Goal: Information Seeking & Learning: Find specific fact

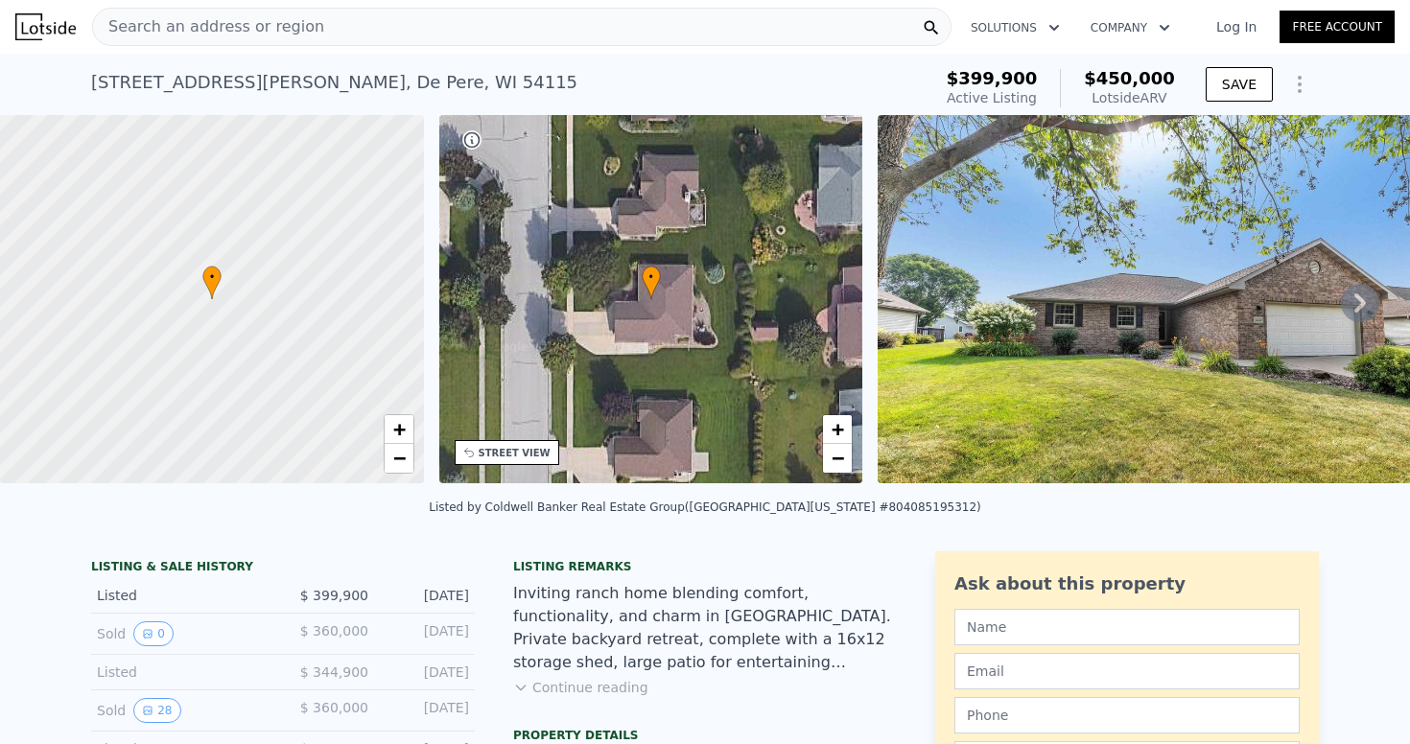
scroll to position [162, 0]
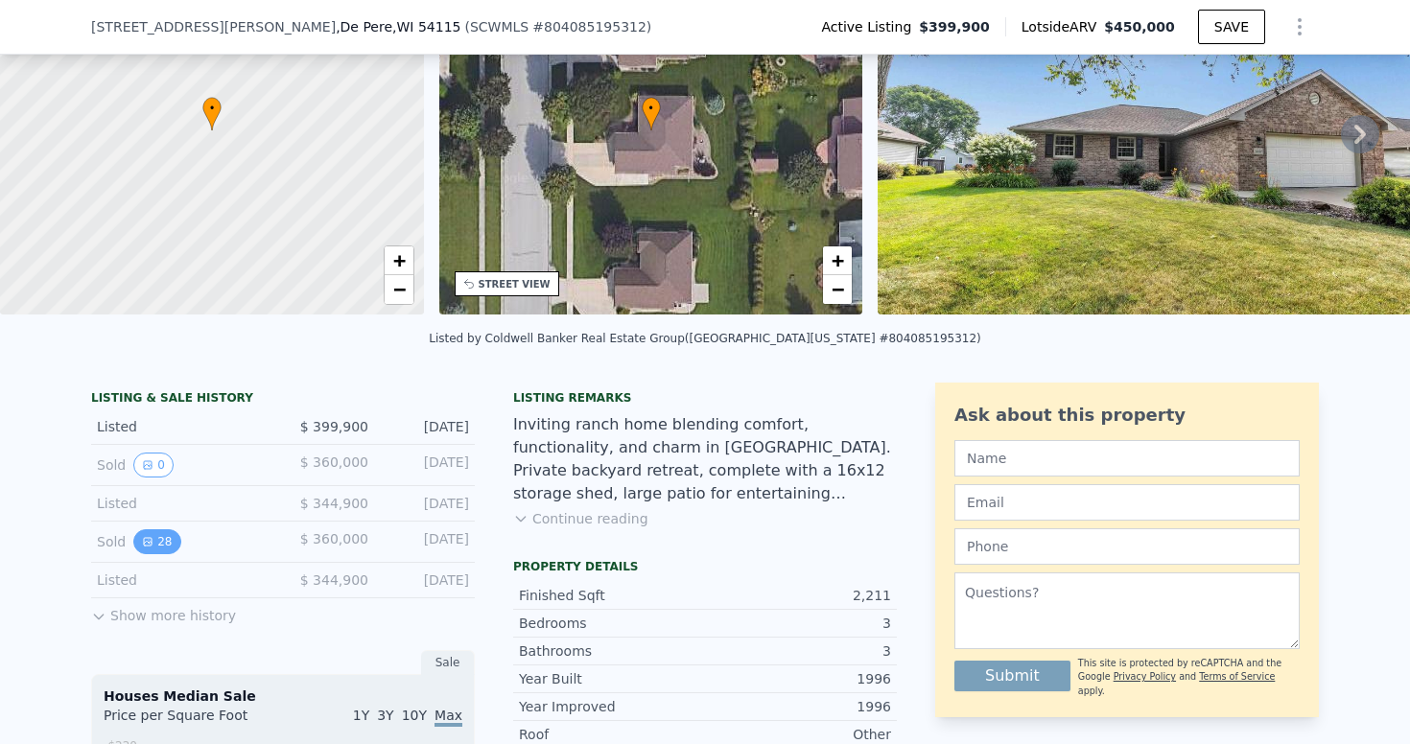
click at [155, 545] on button "28" at bounding box center [156, 541] width 47 height 25
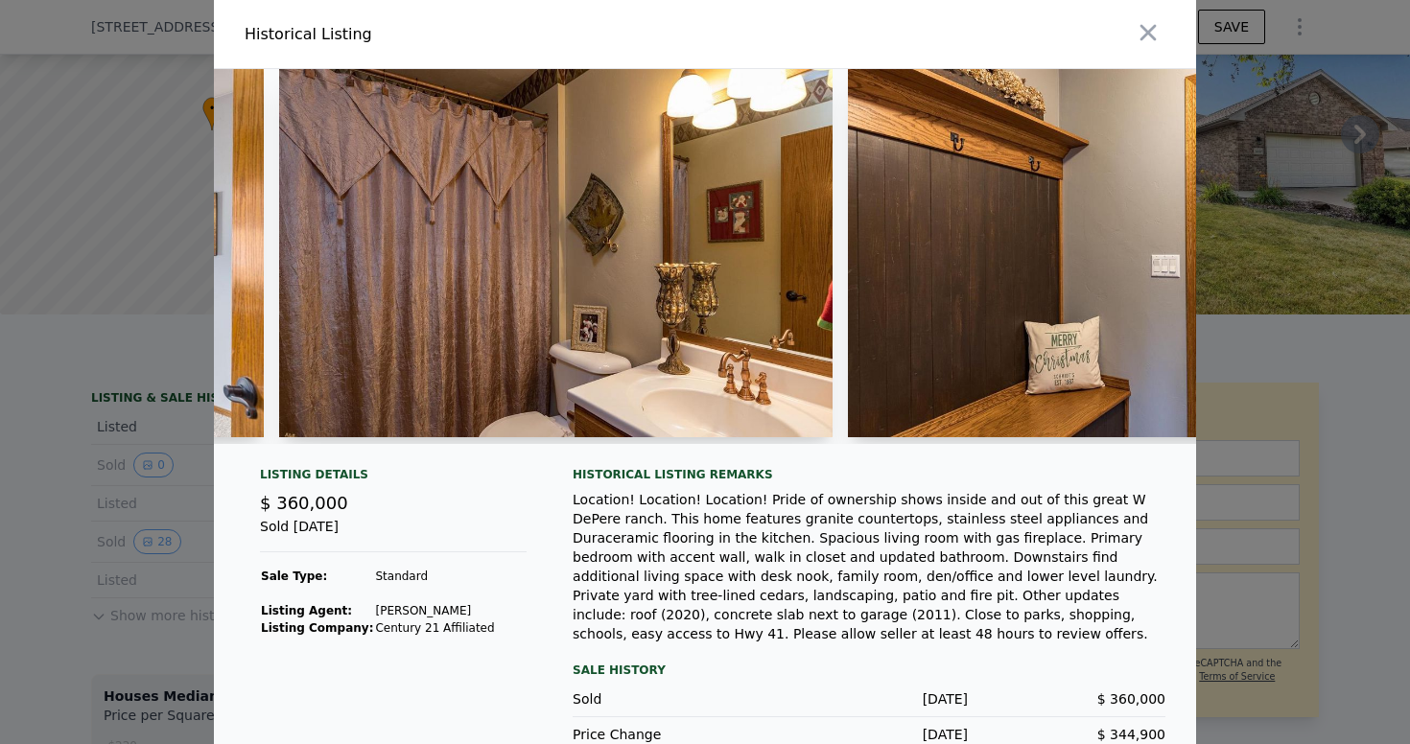
scroll to position [0, 9539]
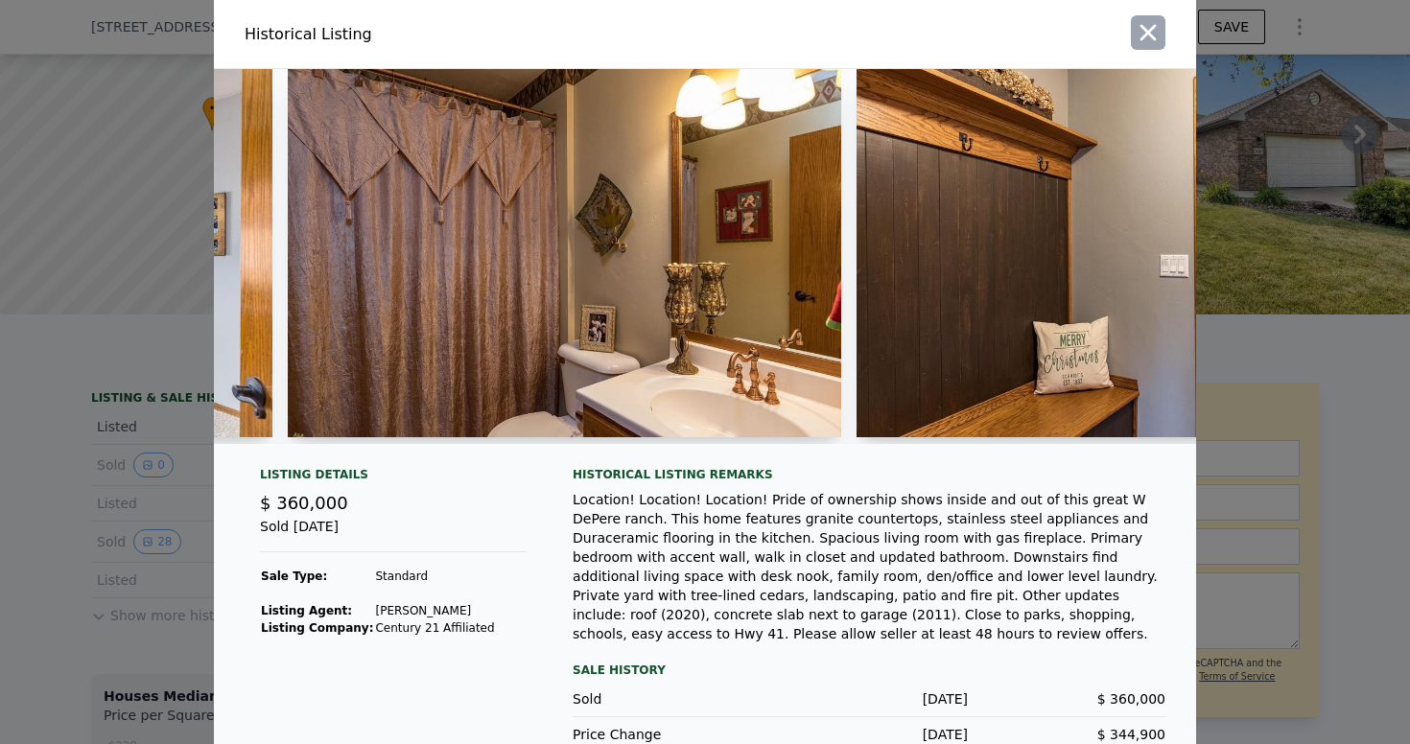
click at [1162, 27] on button "button" at bounding box center [1148, 32] width 35 height 35
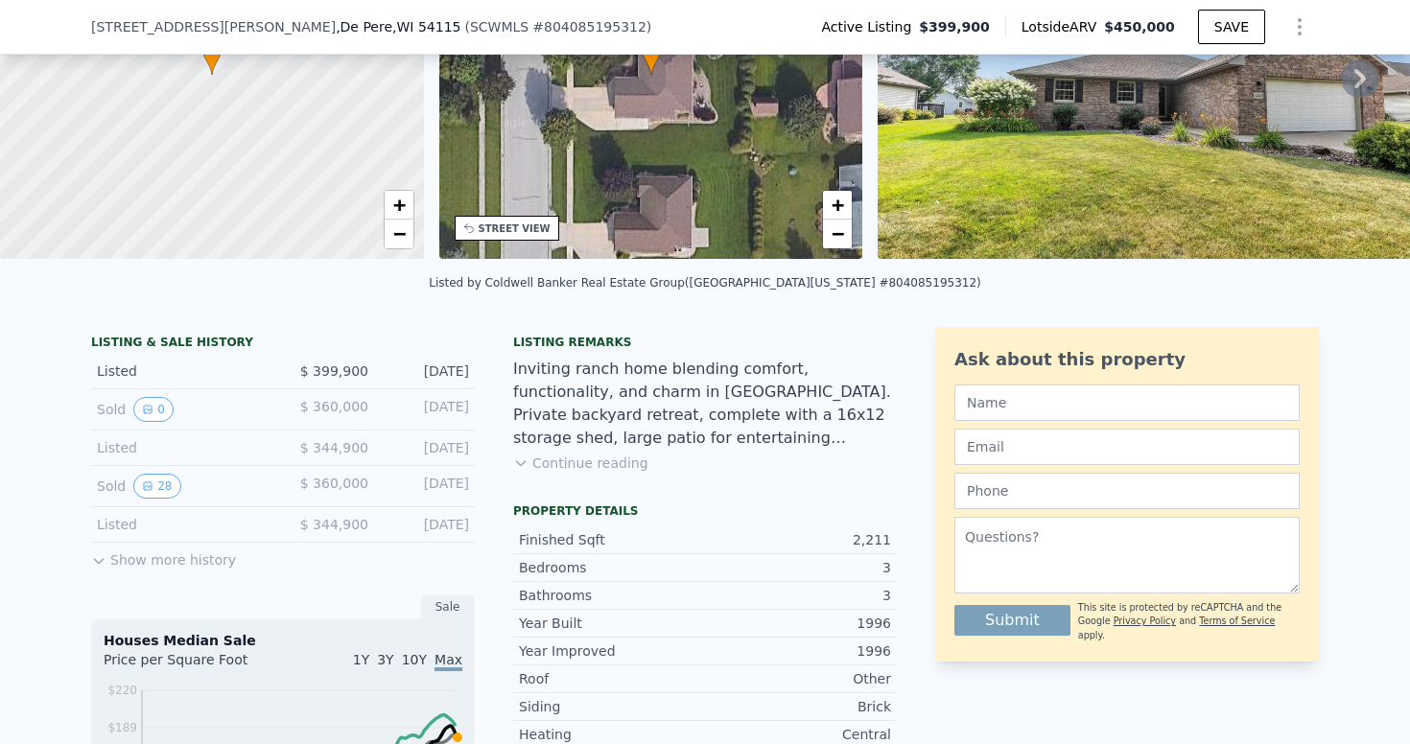
scroll to position [236, 0]
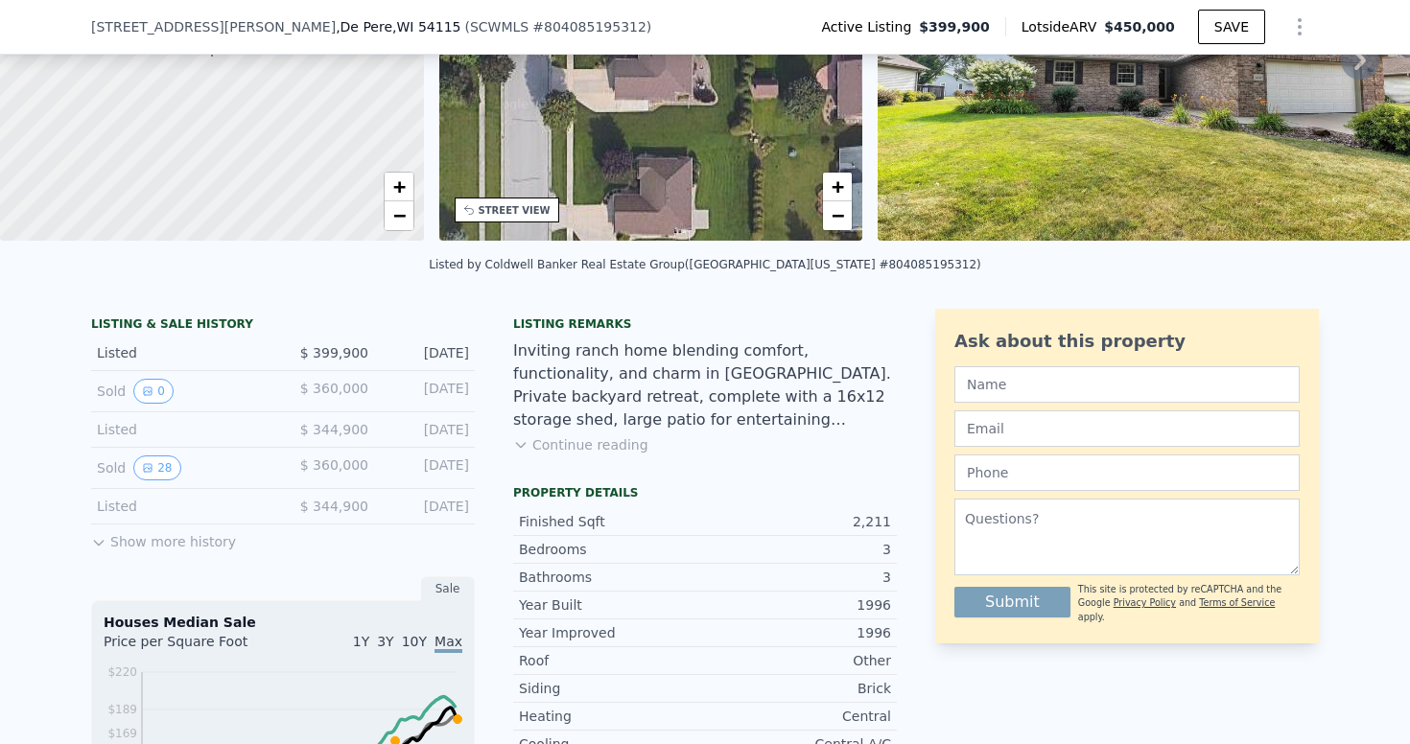
click at [143, 538] on button "Show more history" at bounding box center [163, 538] width 145 height 27
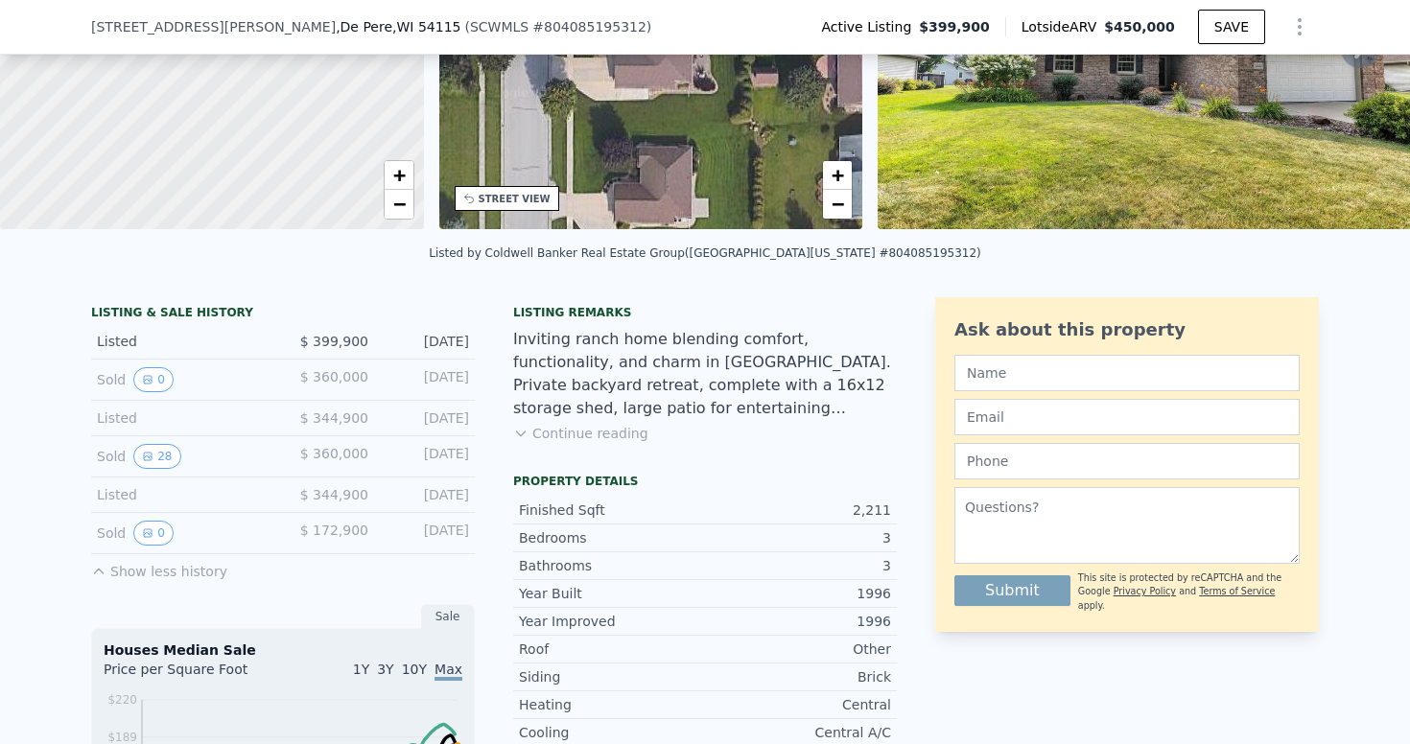
scroll to position [248, 0]
click at [159, 450] on button "28" at bounding box center [156, 455] width 47 height 25
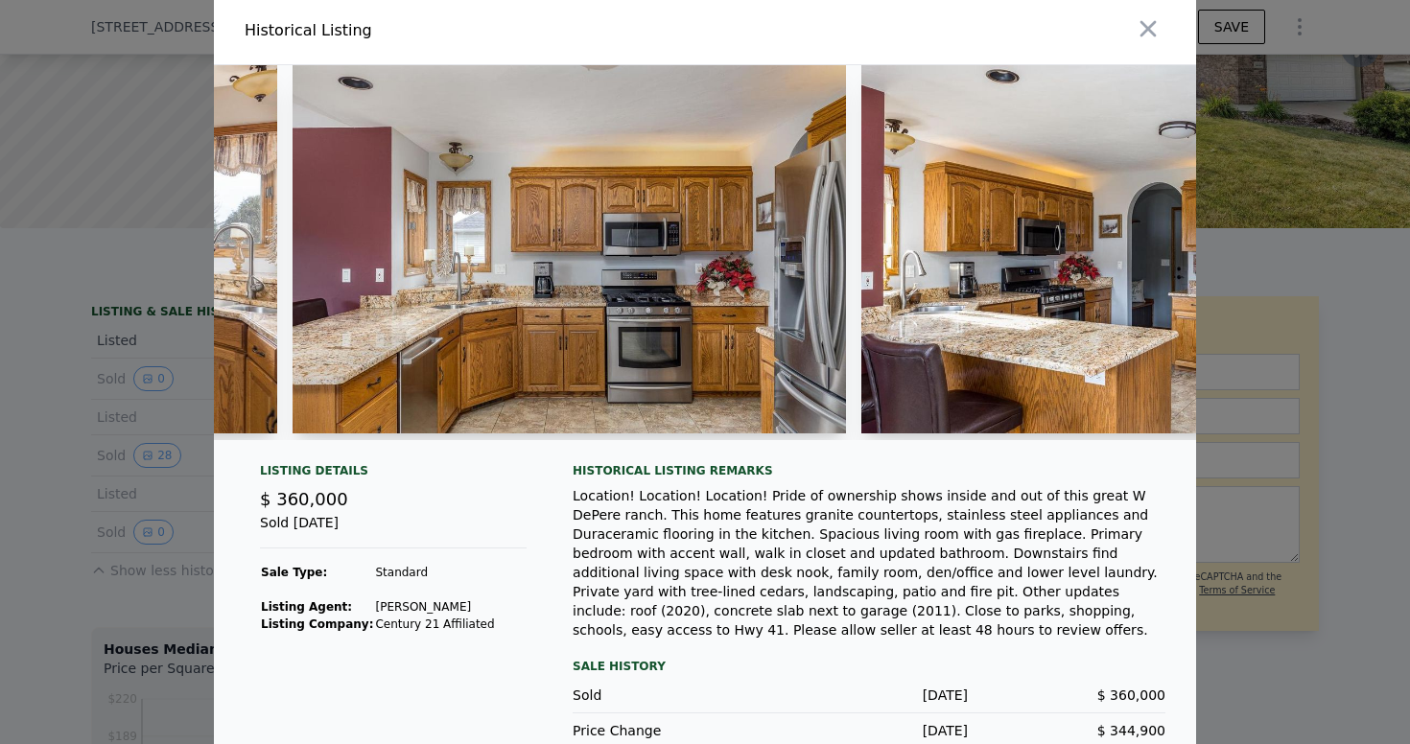
scroll to position [0, 5559]
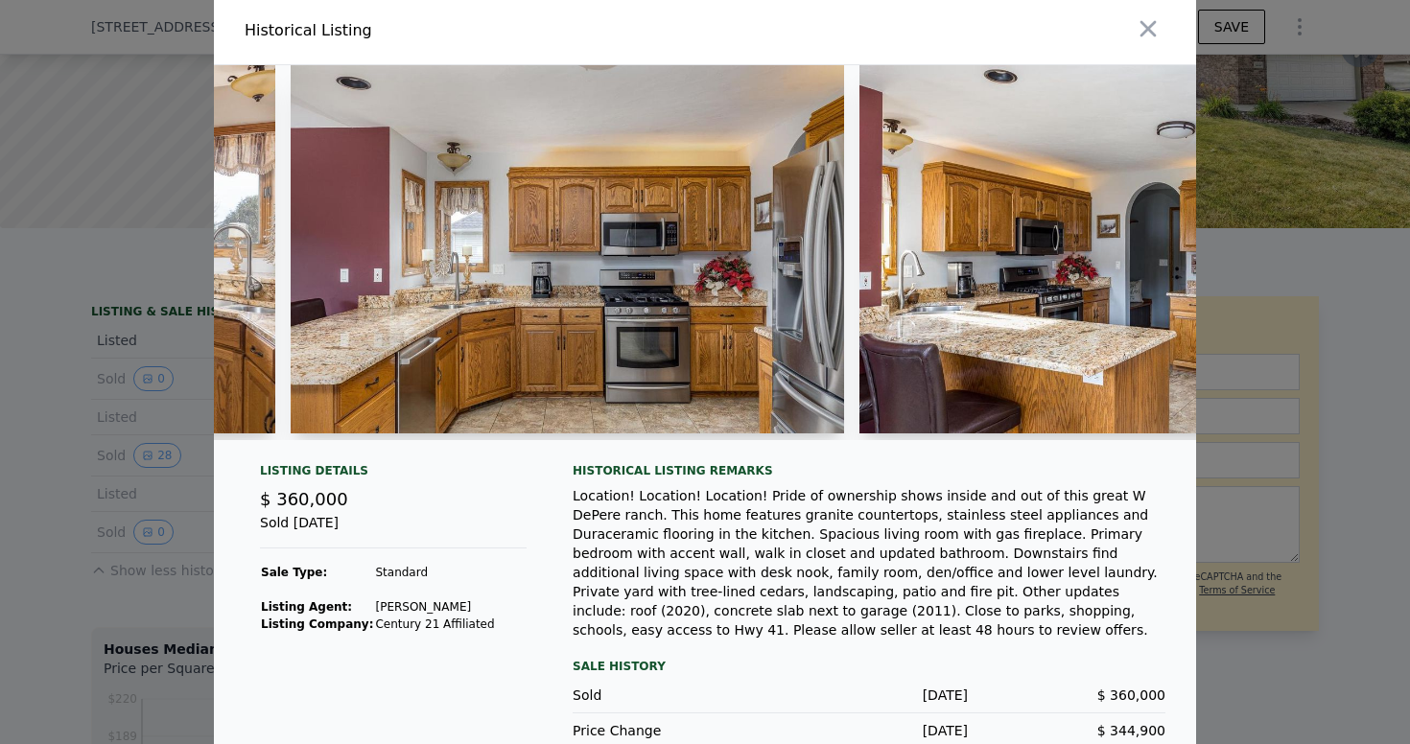
click at [659, 305] on img at bounding box center [567, 249] width 553 height 368
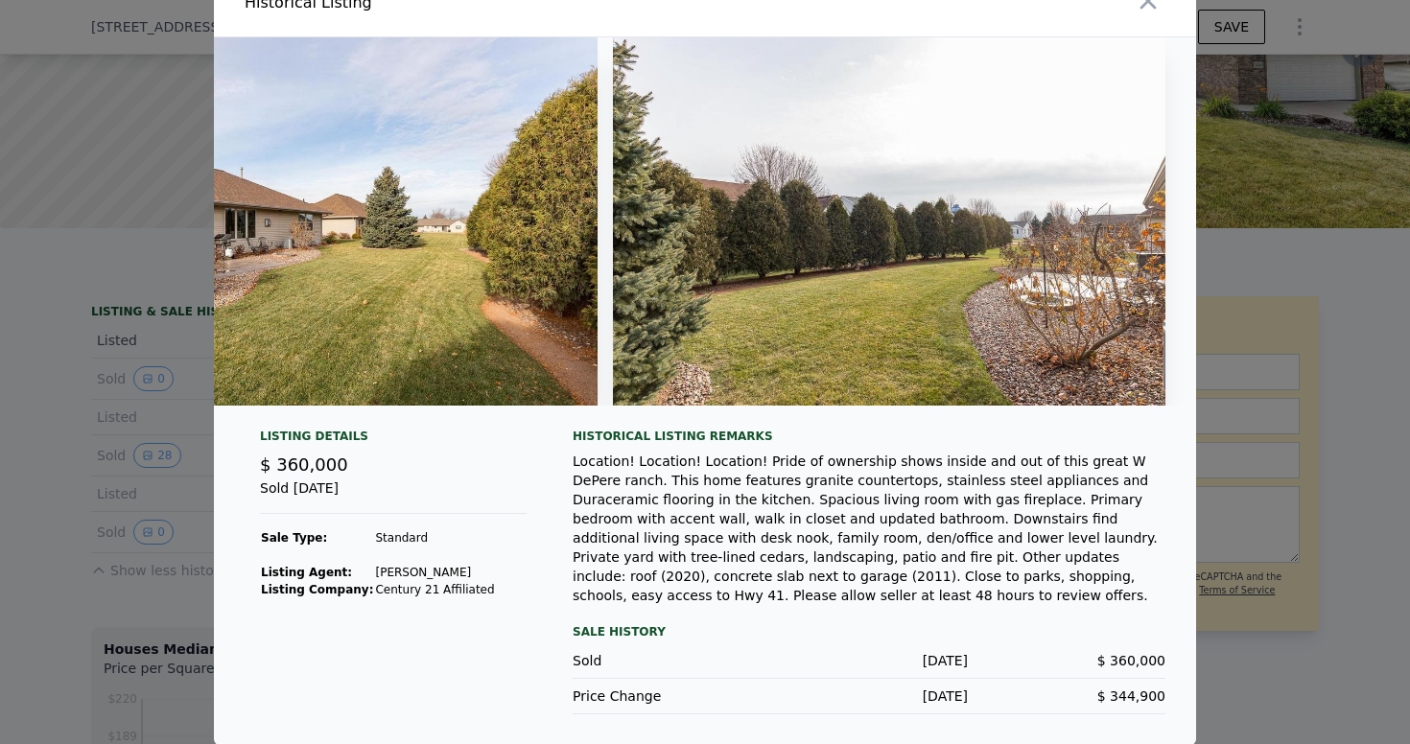
scroll to position [0, 0]
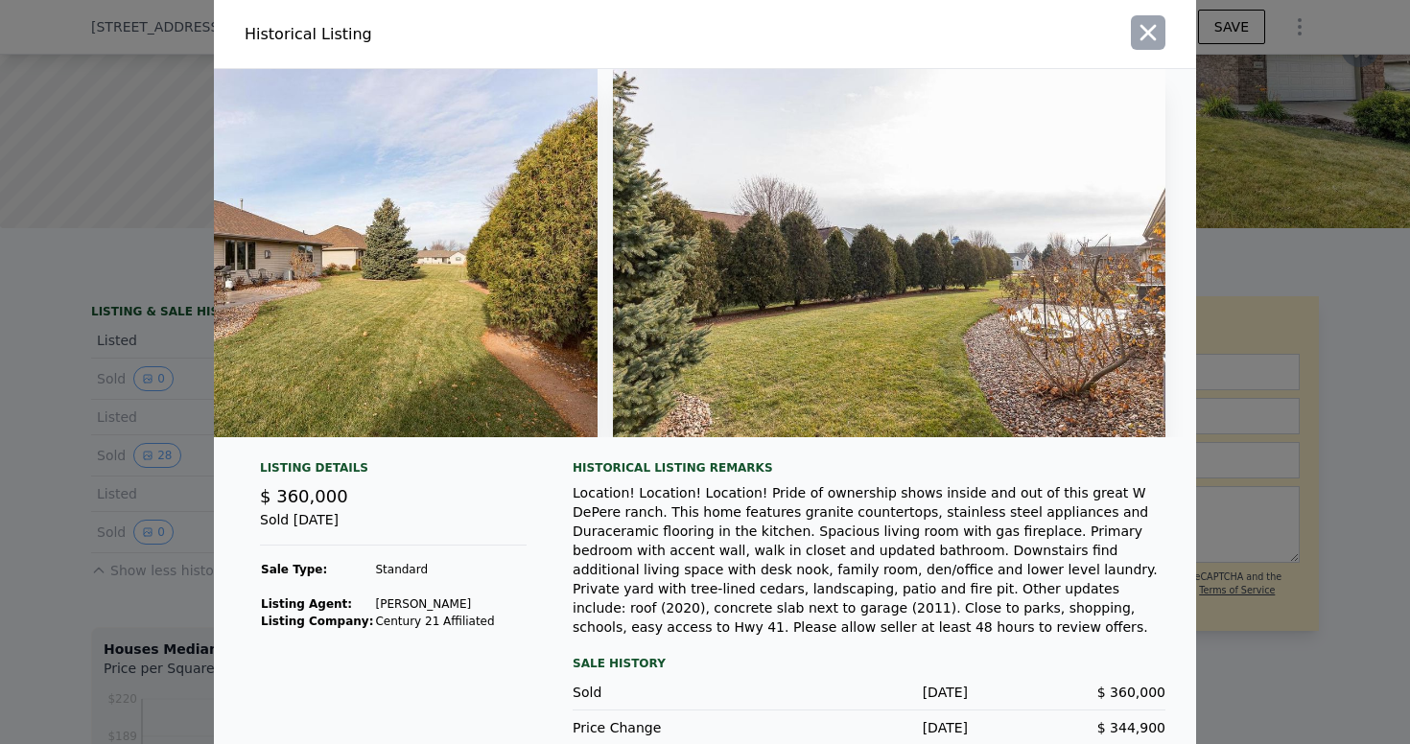
click at [1145, 19] on icon "button" at bounding box center [1147, 32] width 27 height 27
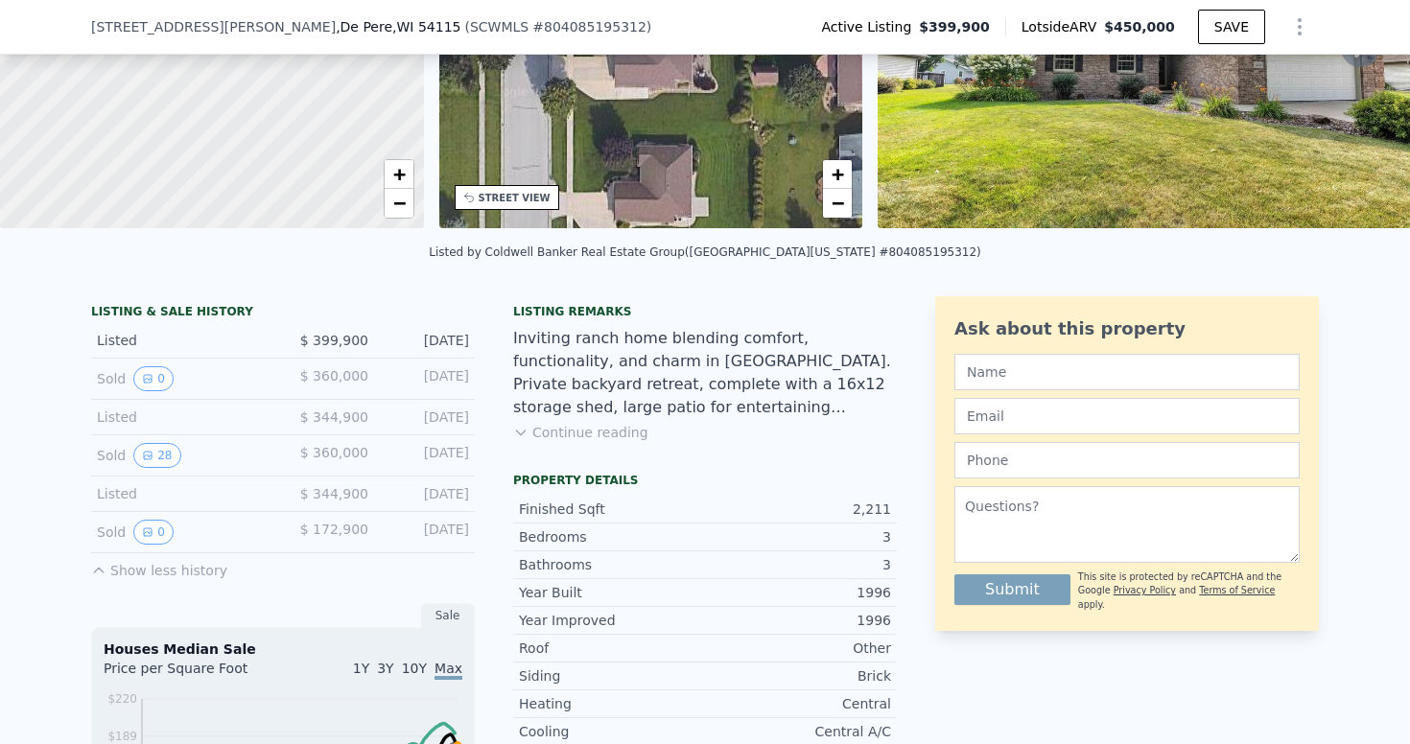
click at [534, 435] on button "Continue reading" at bounding box center [580, 432] width 135 height 19
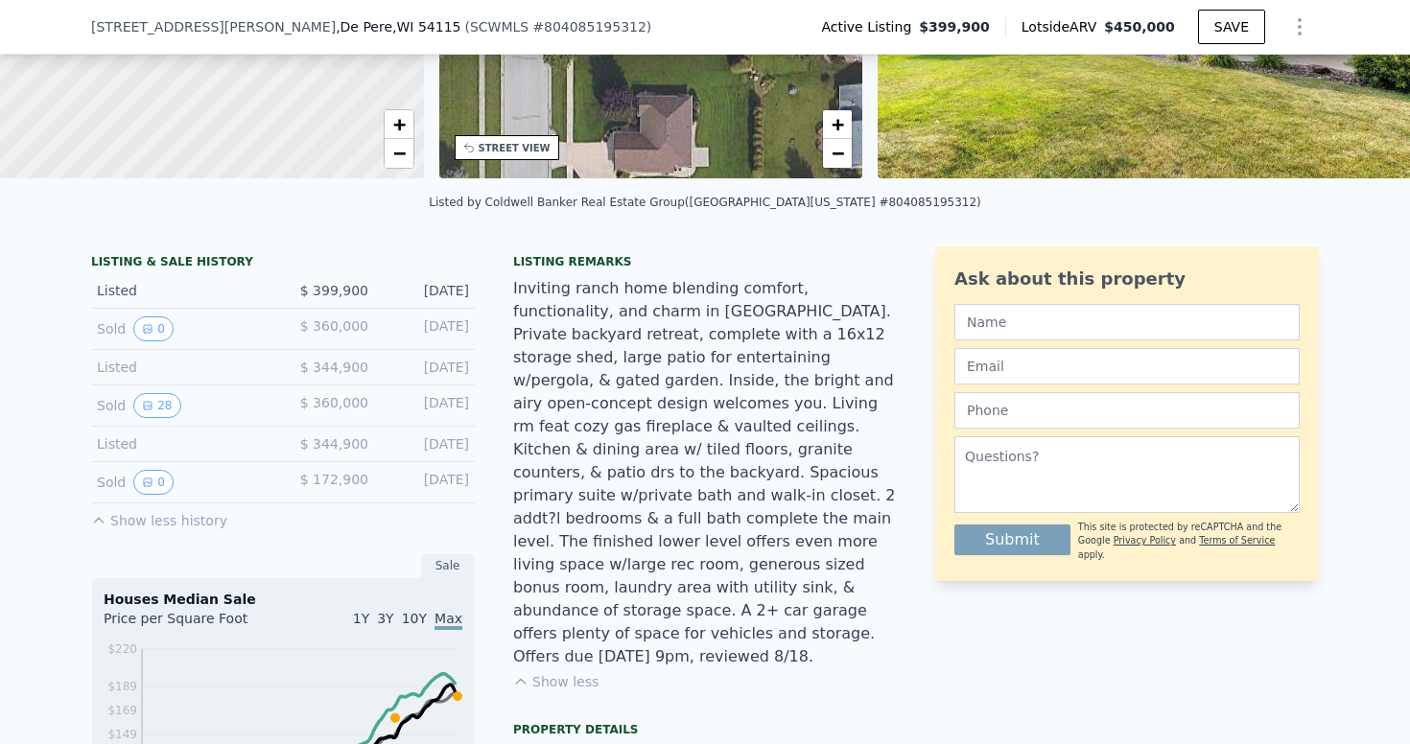
scroll to position [300, 0]
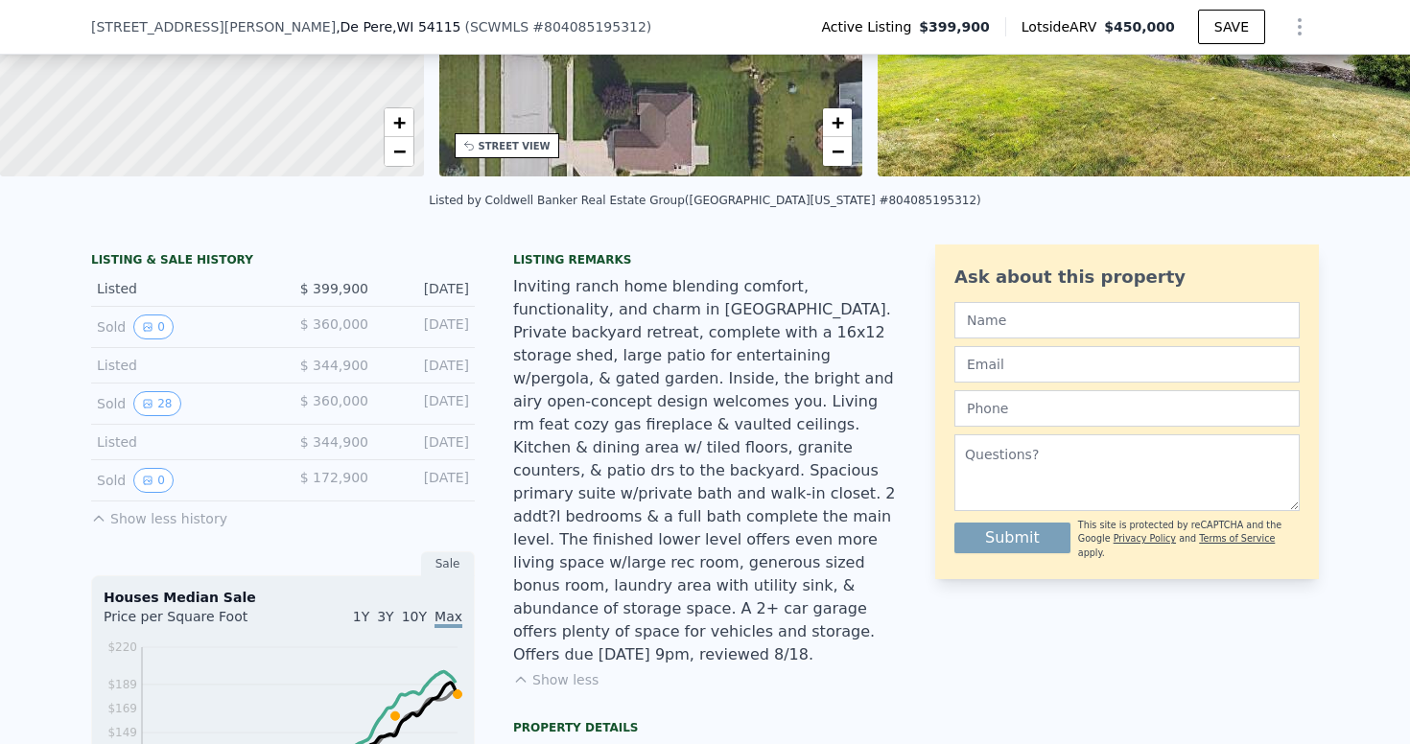
click at [456, 479] on div "[DATE]" at bounding box center [426, 480] width 85 height 25
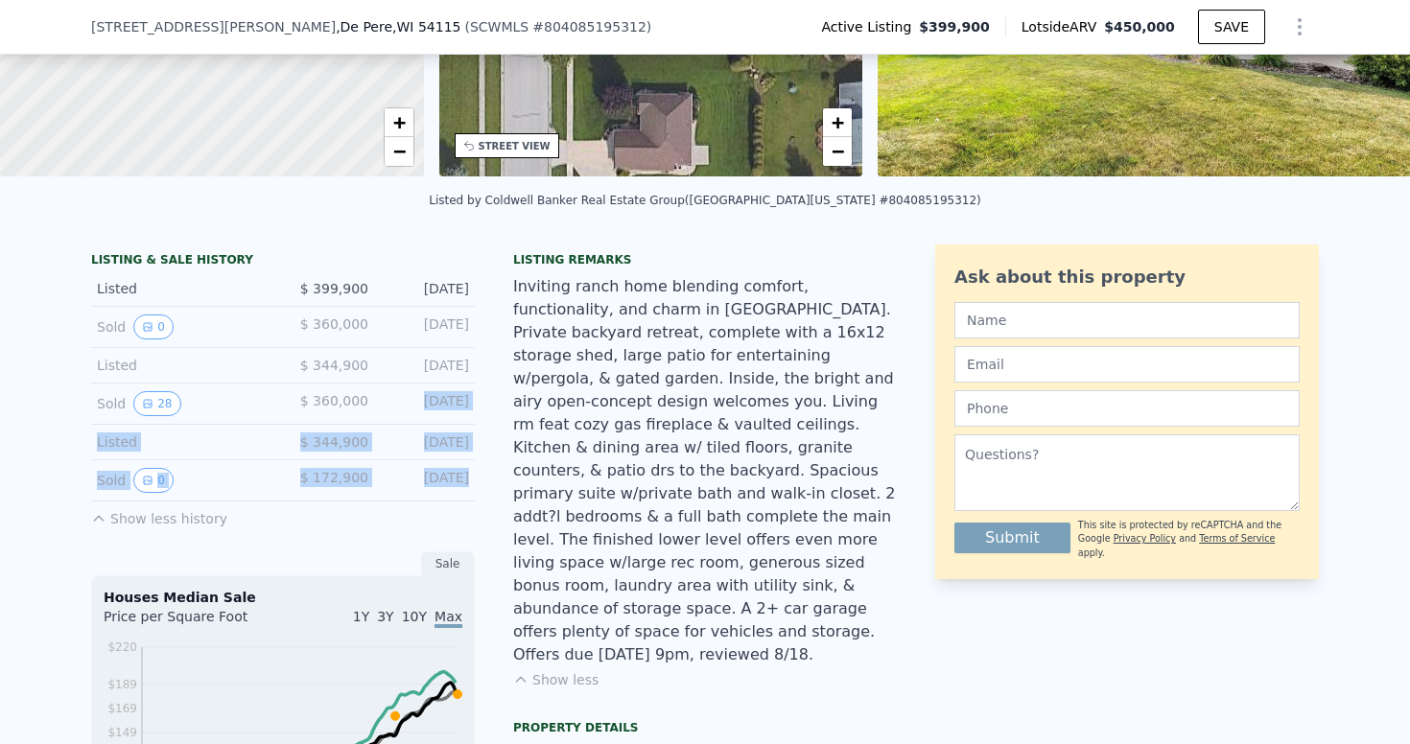
drag, startPoint x: 456, startPoint y: 479, endPoint x: 456, endPoint y: 409, distance: 70.0
click at [456, 409] on div "LISTING & SALE HISTORY Listed $ 399,900 [DATE] Sold 0 $ 360,000 [DATE] Listed $…" at bounding box center [283, 390] width 384 height 276
click at [456, 409] on div "[DATE]" at bounding box center [426, 403] width 85 height 25
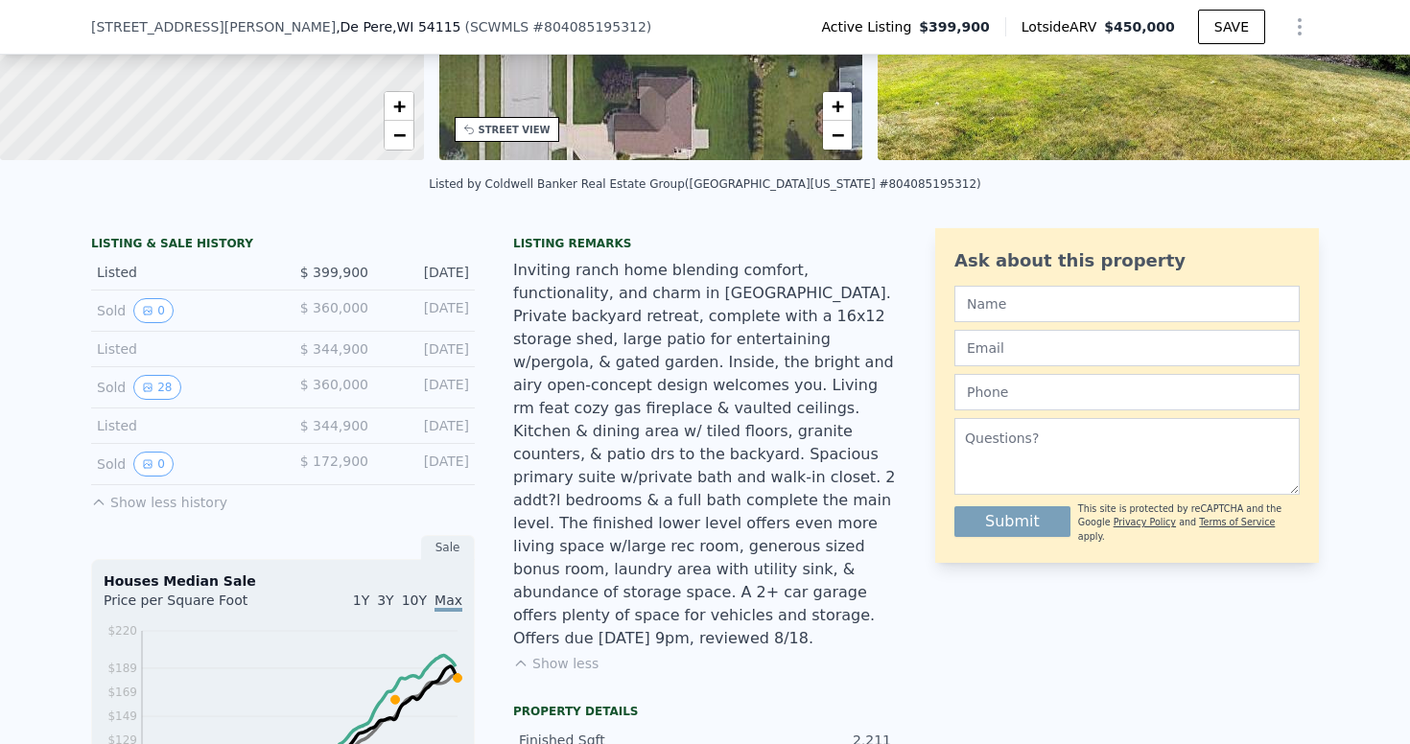
click at [446, 467] on div "[DATE]" at bounding box center [426, 464] width 85 height 25
click at [403, 468] on div "[DATE]" at bounding box center [426, 464] width 85 height 25
drag, startPoint x: 472, startPoint y: 458, endPoint x: 414, endPoint y: 458, distance: 57.5
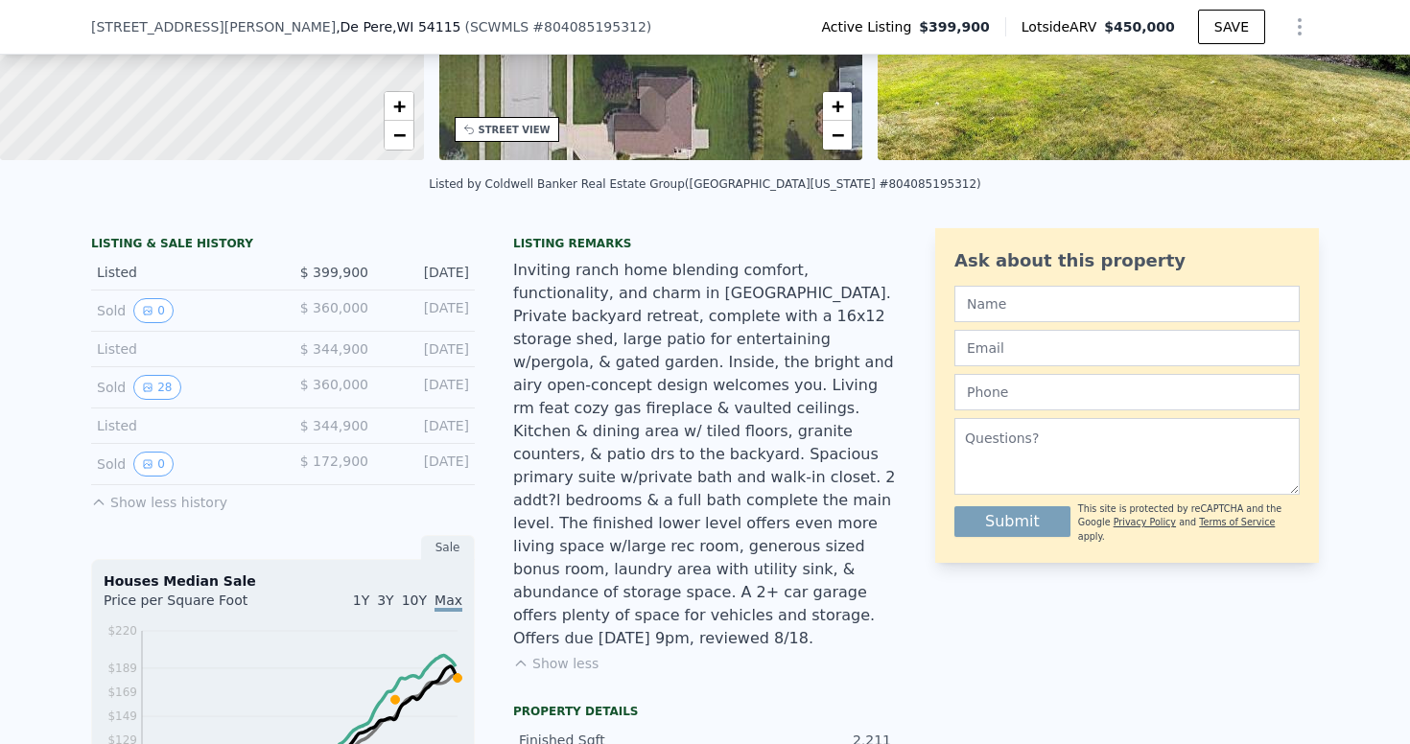
click at [414, 458] on div "Sold 0 $ 172,900 [DATE]" at bounding box center [283, 464] width 384 height 41
click at [414, 458] on div "[DATE]" at bounding box center [426, 464] width 85 height 25
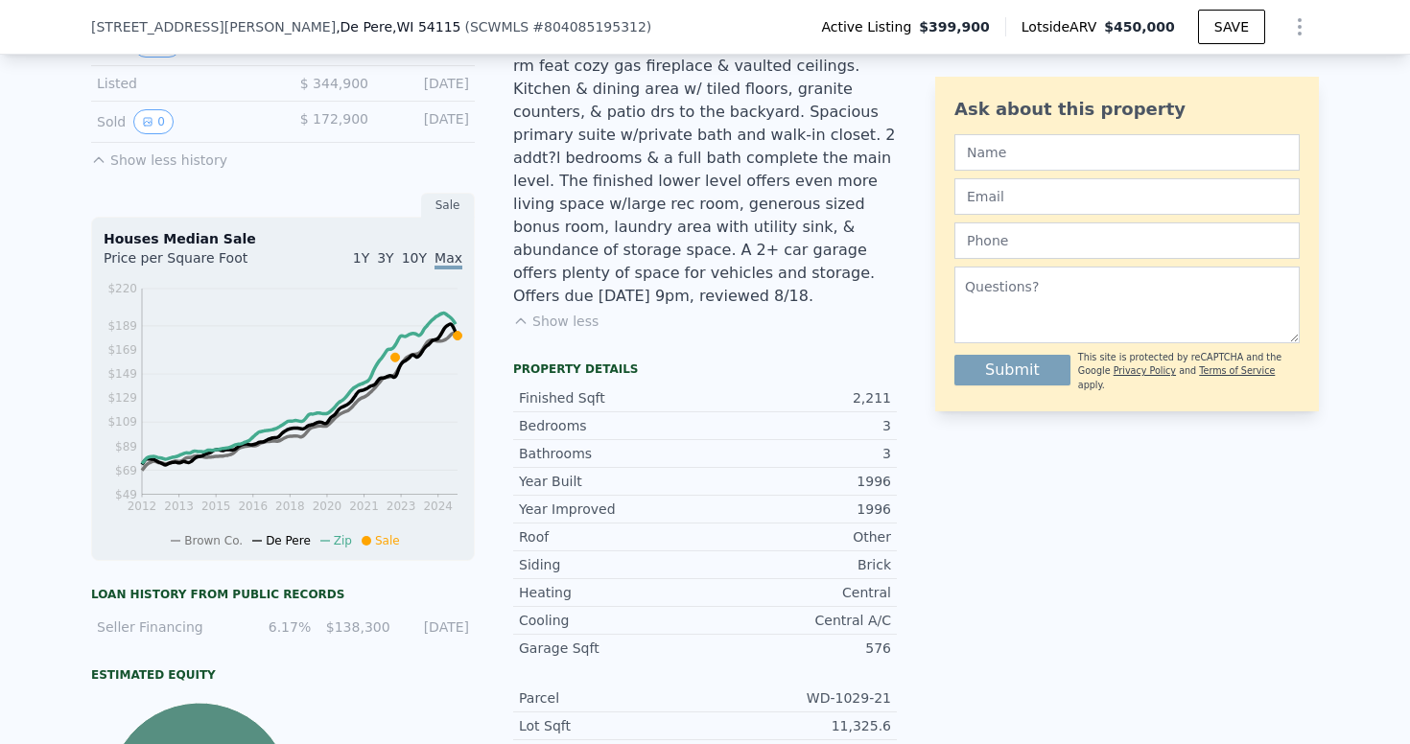
scroll to position [931, 0]
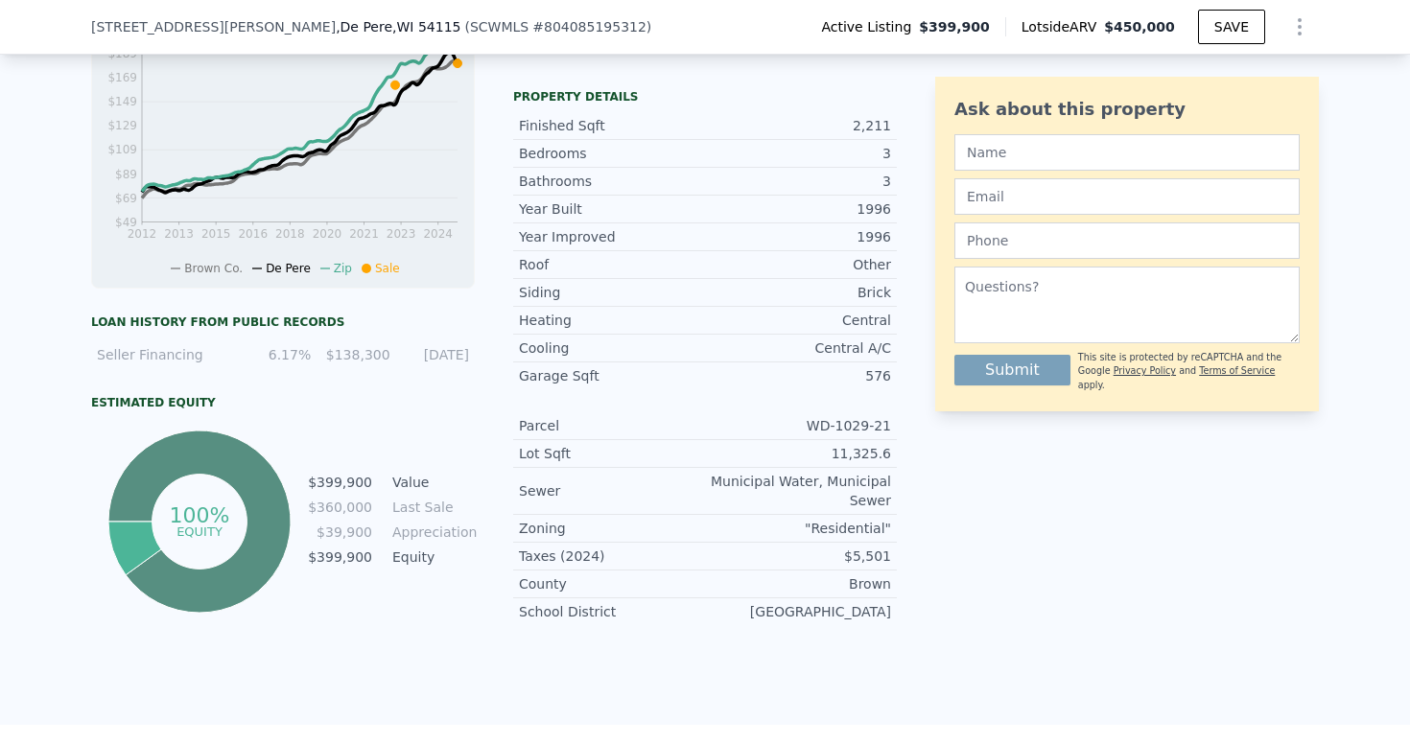
click at [441, 355] on div "[DATE]" at bounding box center [435, 354] width 67 height 19
click at [474, 355] on div "Seller Financing 6.17% $138,300 [DATE]" at bounding box center [283, 355] width 384 height 35
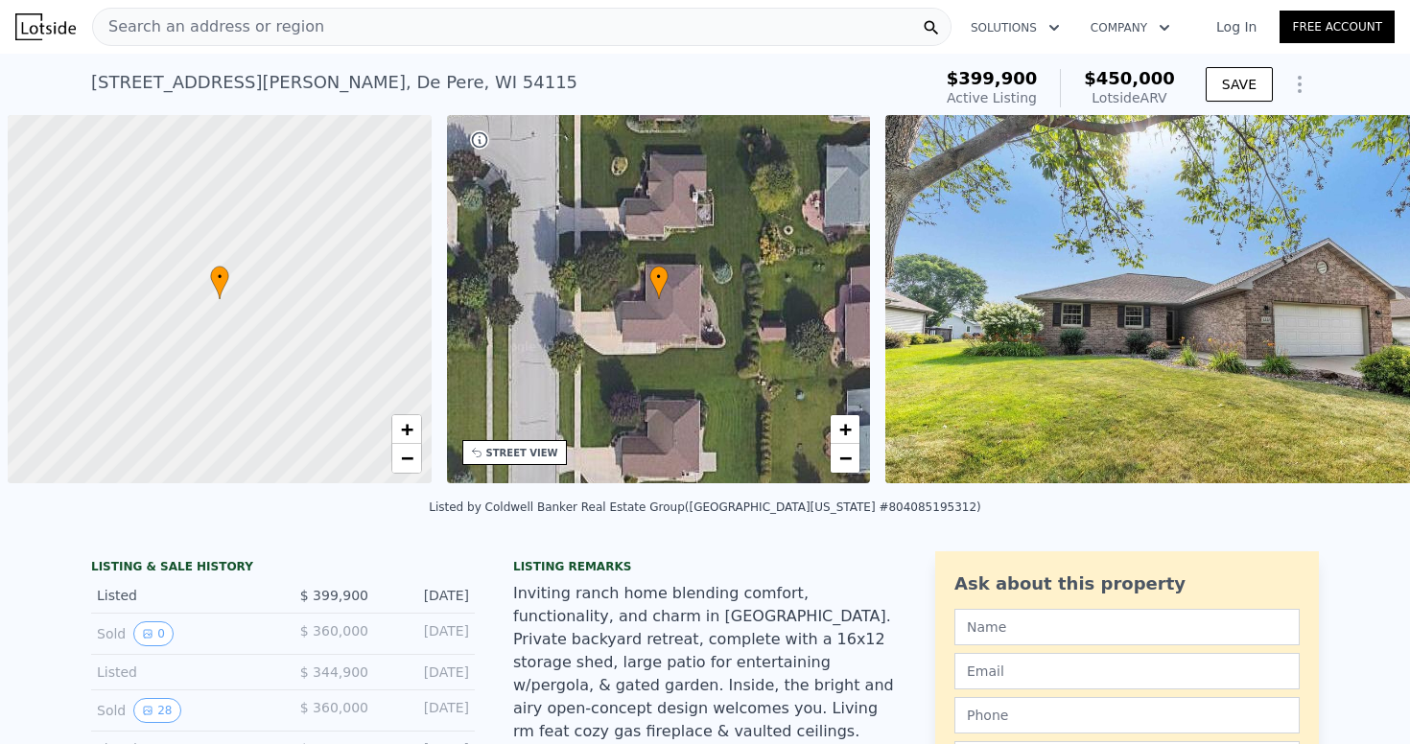
scroll to position [0, 8]
